Goal: Information Seeking & Learning: Learn about a topic

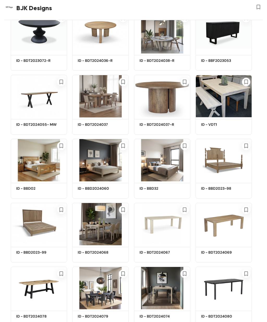
scroll to position [1056, 0]
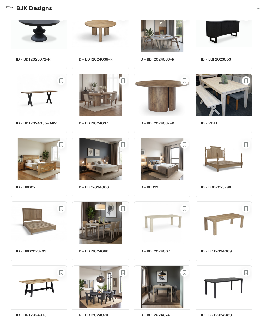
click at [45, 168] on img at bounding box center [39, 158] width 56 height 42
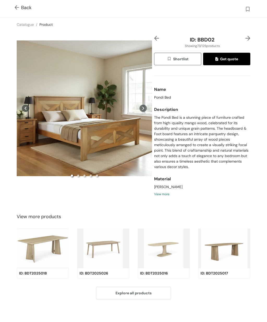
click at [90, 123] on div "Preview" at bounding box center [84, 108] width 135 height 145
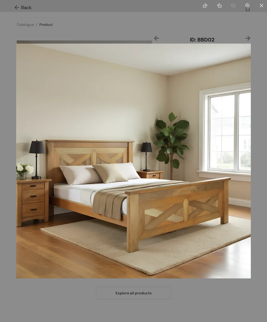
click at [179, 33] on div at bounding box center [133, 161] width 267 height 322
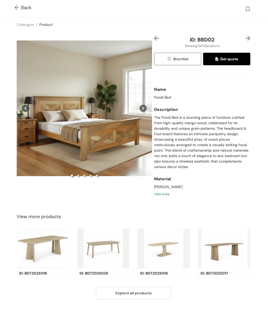
click at [24, 5] on span "Back" at bounding box center [23, 7] width 17 height 7
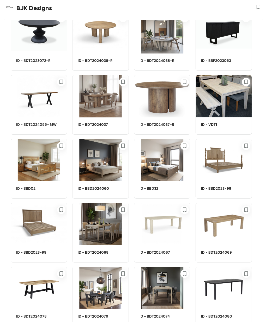
scroll to position [1056, 0]
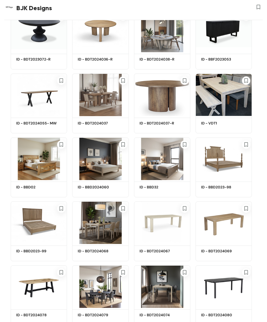
click at [104, 158] on img at bounding box center [100, 158] width 56 height 42
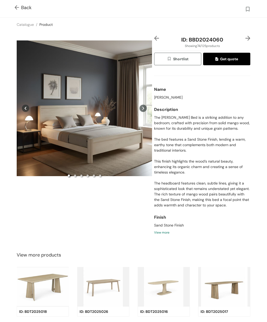
click at [17, 5] on img at bounding box center [18, 7] width 7 height 5
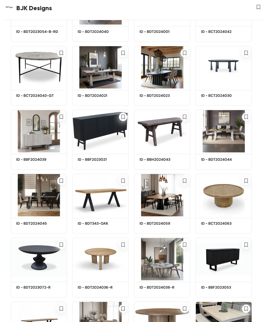
scroll to position [820, 0]
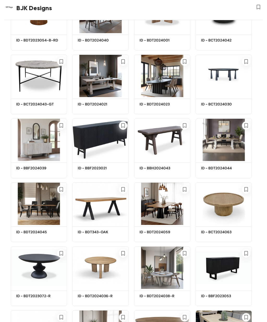
click at [33, 266] on img at bounding box center [39, 267] width 56 height 42
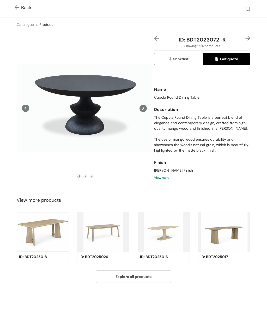
click at [94, 101] on div "Preview" at bounding box center [84, 108] width 135 height 145
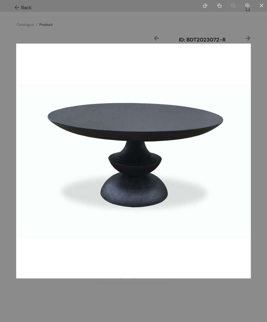
click at [249, 35] on div at bounding box center [133, 161] width 267 height 322
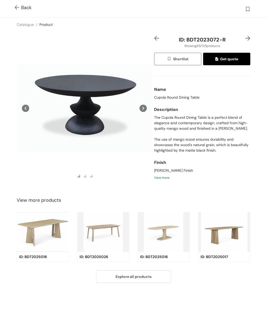
click at [142, 112] on icon at bounding box center [142, 108] width 7 height 7
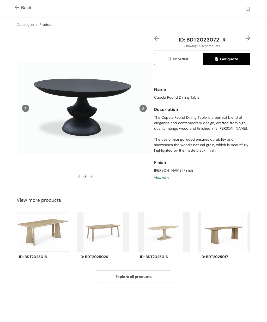
click at [144, 108] on button at bounding box center [142, 108] width 7 height 145
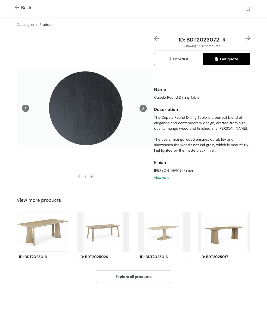
click at [151, 109] on div "Preview" at bounding box center [84, 108] width 135 height 145
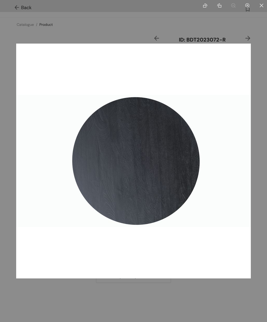
click at [17, 9] on ul at bounding box center [133, 6] width 267 height 12
click at [21, 8] on ul at bounding box center [133, 6] width 267 height 12
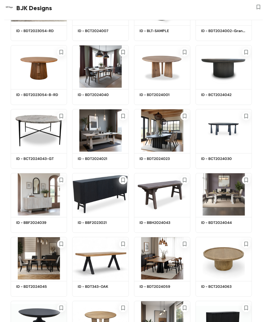
scroll to position [762, 0]
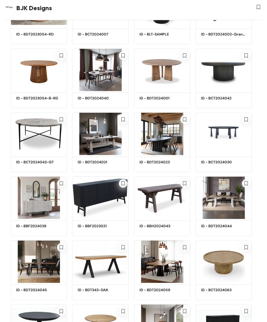
click at [164, 192] on img at bounding box center [162, 197] width 56 height 42
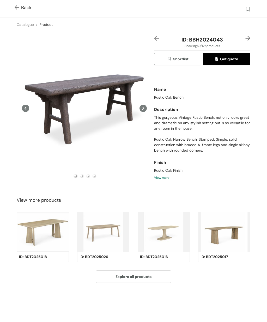
click at [143, 110] on icon at bounding box center [142, 108] width 7 height 7
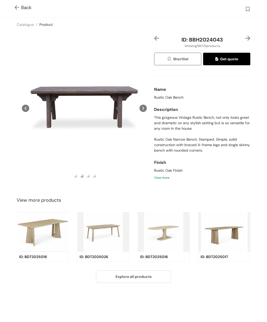
click at [142, 110] on icon at bounding box center [142, 108] width 7 height 7
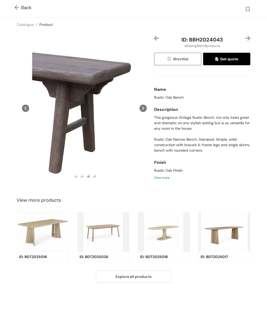
click at [142, 112] on icon at bounding box center [142, 108] width 7 height 7
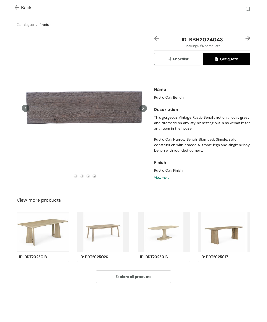
click at [17, 3] on div "Back" at bounding box center [133, 8] width 267 height 17
click at [17, 6] on img at bounding box center [18, 7] width 7 height 5
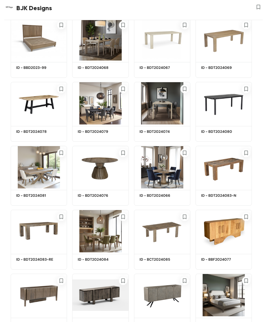
scroll to position [1233, 0]
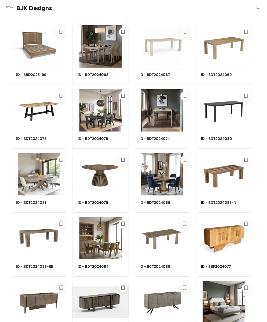
click at [223, 106] on img at bounding box center [223, 110] width 56 height 42
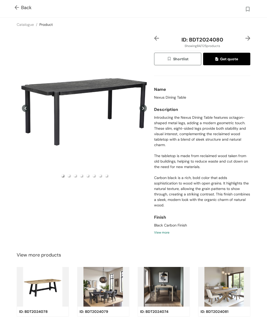
click at [142, 111] on icon at bounding box center [142, 108] width 7 height 7
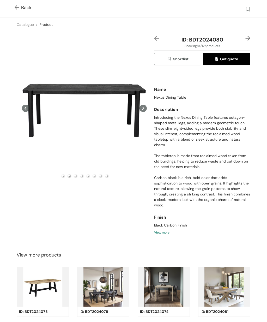
click at [145, 112] on icon at bounding box center [142, 108] width 7 height 7
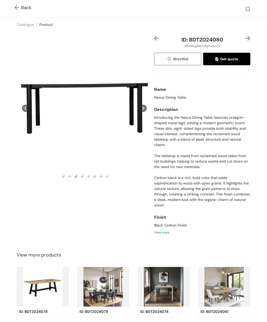
click at [13, 4] on div "Back" at bounding box center [133, 8] width 267 height 17
click at [14, 7] on div "Back" at bounding box center [133, 8] width 267 height 17
click at [19, 5] on img at bounding box center [18, 7] width 7 height 5
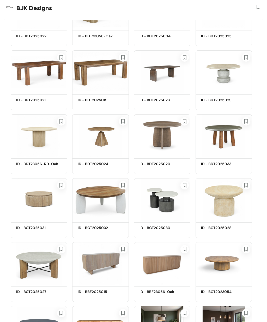
scroll to position [127, 0]
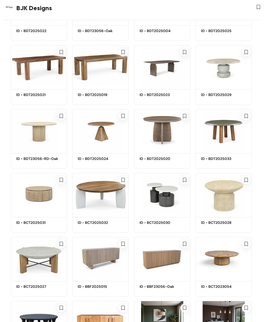
click at [222, 187] on img at bounding box center [223, 194] width 56 height 42
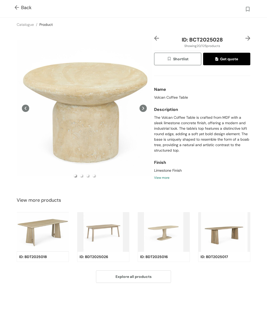
click at [64, 88] on div "Preview" at bounding box center [84, 108] width 135 height 145
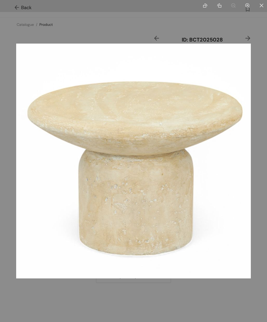
click at [219, 27] on div at bounding box center [133, 161] width 267 height 322
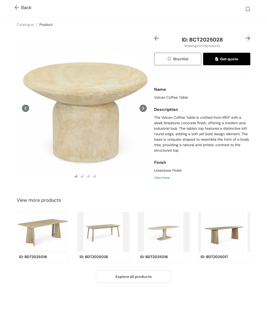
click at [17, 9] on img at bounding box center [18, 7] width 7 height 5
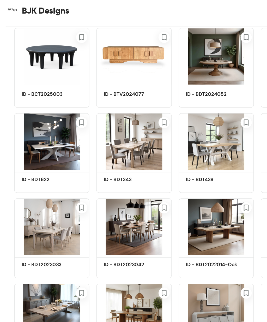
scroll to position [407, 0]
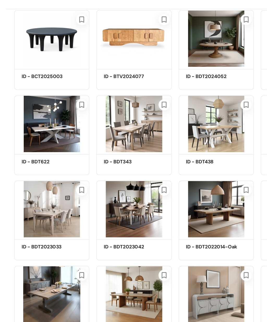
click at [98, 97] on img at bounding box center [100, 106] width 56 height 42
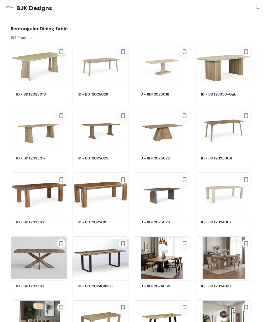
scroll to position [466, 0]
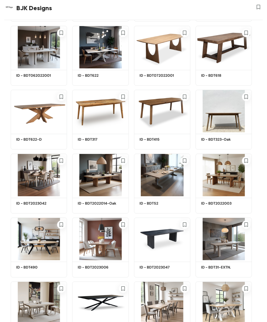
click at [158, 103] on img at bounding box center [162, 111] width 56 height 42
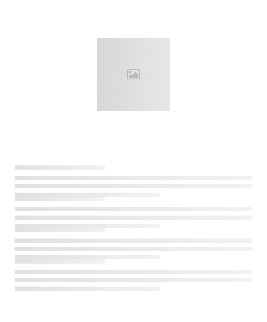
scroll to position [0, 0]
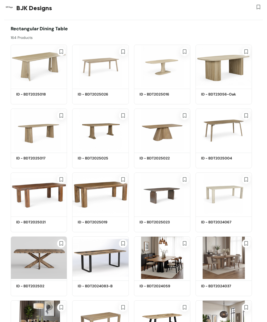
click at [105, 191] on img at bounding box center [100, 193] width 56 height 42
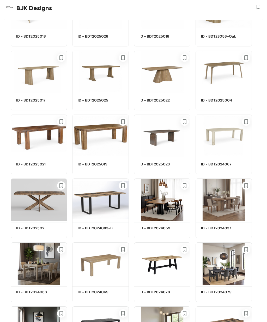
scroll to position [58, 0]
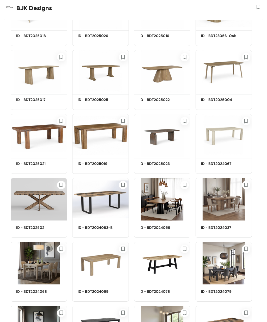
click at [168, 200] on img at bounding box center [162, 199] width 56 height 42
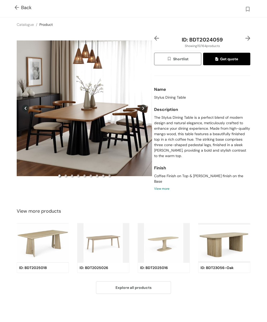
click at [66, 125] on div "Preview" at bounding box center [84, 108] width 135 height 145
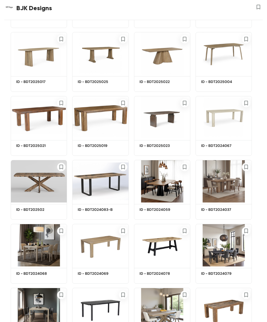
scroll to position [70, 0]
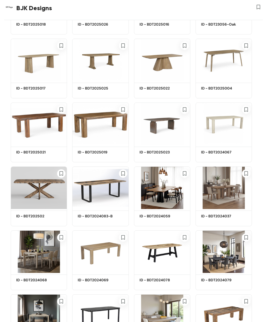
click at [16, 29] on div "ID - BDT2025018" at bounding box center [38, 28] width 44 height 13
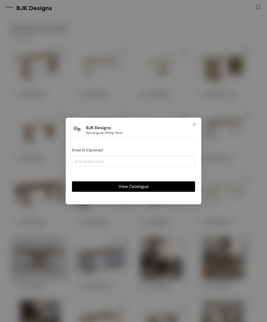
click at [200, 126] on span "Close" at bounding box center [194, 125] width 14 height 14
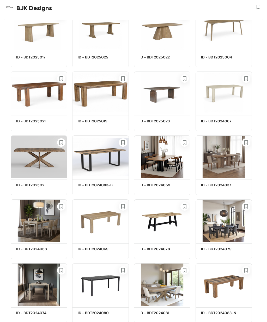
scroll to position [102, 0]
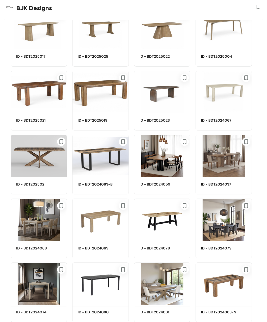
click at [151, 158] on img at bounding box center [162, 155] width 56 height 42
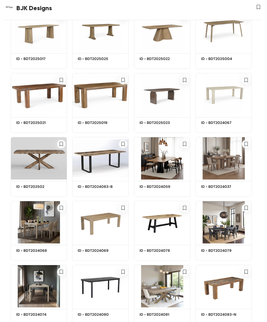
click at [29, 225] on img at bounding box center [39, 222] width 56 height 42
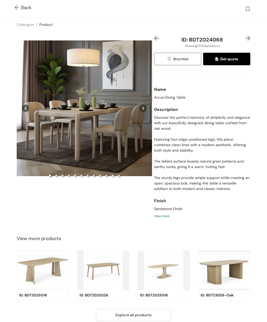
click at [144, 110] on icon at bounding box center [142, 108] width 7 height 7
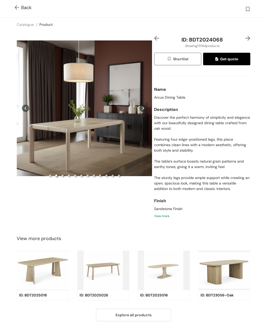
click at [21, 111] on div "Preview" at bounding box center [84, 108] width 135 height 5
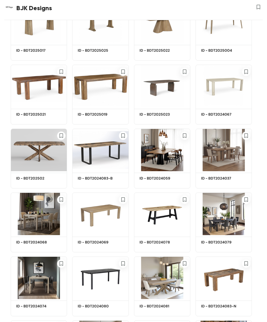
scroll to position [108, 0]
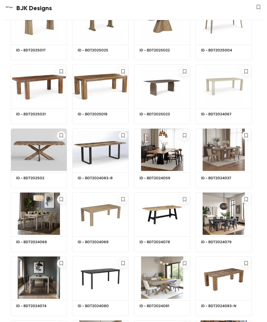
click at [33, 218] on img at bounding box center [39, 213] width 56 height 42
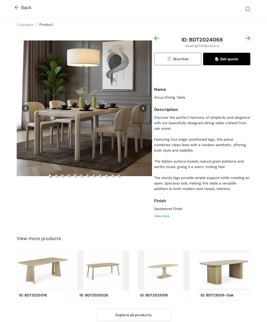
click at [144, 110] on icon at bounding box center [143, 108] width 2 height 3
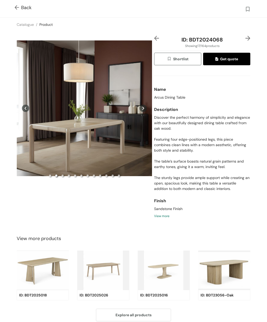
click at [21, 109] on div "Preview" at bounding box center [84, 108] width 135 height 145
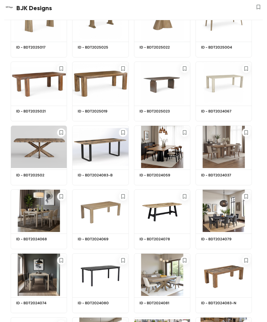
scroll to position [108, 0]
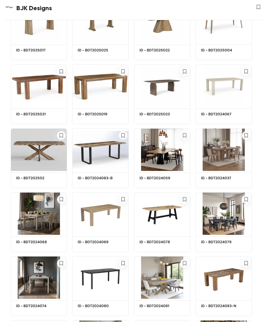
click at [39, 216] on img at bounding box center [39, 213] width 56 height 42
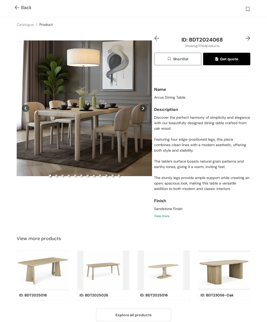
click at [76, 102] on div "Preview" at bounding box center [84, 108] width 135 height 145
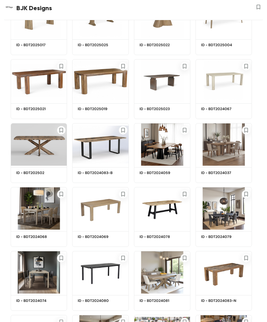
scroll to position [114, 0]
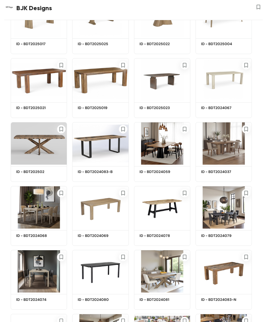
click at [224, 207] on img at bounding box center [223, 207] width 56 height 42
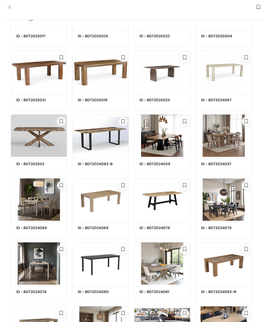
scroll to position [114, 0]
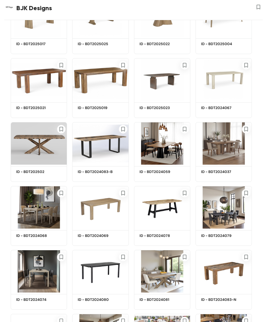
click at [230, 213] on img at bounding box center [223, 207] width 56 height 42
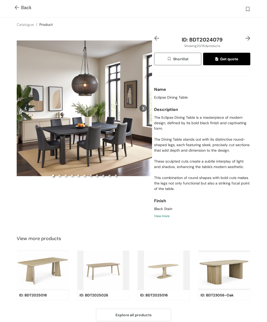
click at [144, 110] on icon at bounding box center [143, 108] width 2 height 3
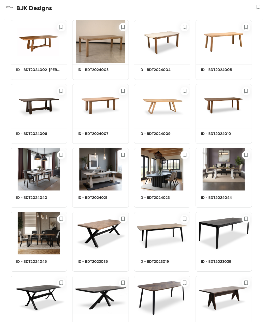
scroll to position [920, 0]
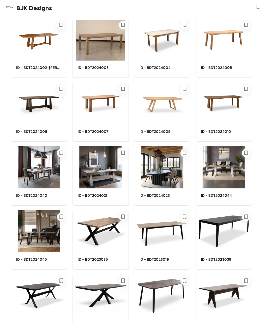
click at [157, 178] on img at bounding box center [162, 167] width 56 height 42
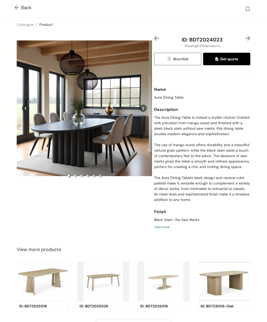
click at [86, 130] on div "Preview" at bounding box center [84, 108] width 135 height 145
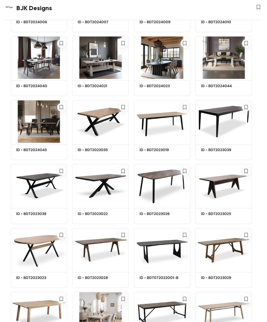
scroll to position [1029, 0]
